Goal: Navigation & Orientation: Find specific page/section

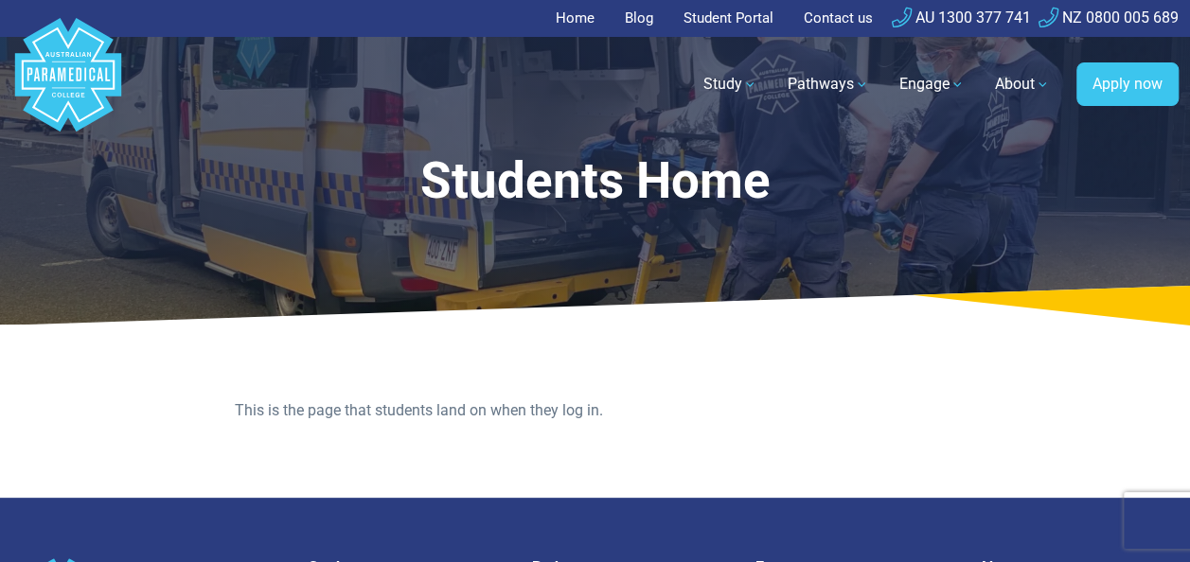
click at [707, 22] on link "Student Portal" at bounding box center [728, 18] width 113 height 37
click at [737, 31] on link "Student Portal" at bounding box center [728, 18] width 113 height 37
click at [749, 19] on link "Student Portal" at bounding box center [728, 18] width 113 height 37
